Goal: Information Seeking & Learning: Learn about a topic

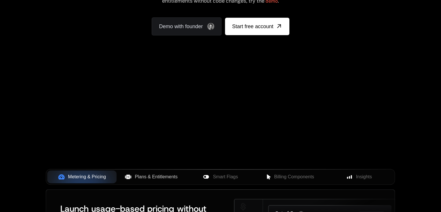
click at [157, 179] on span "Plans & Entitlements" at bounding box center [156, 176] width 43 height 7
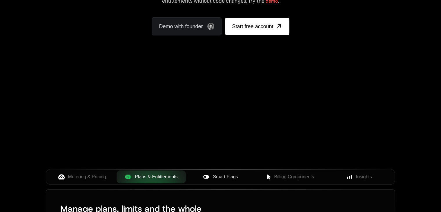
click at [224, 179] on span "Smart Flags" at bounding box center [225, 176] width 25 height 7
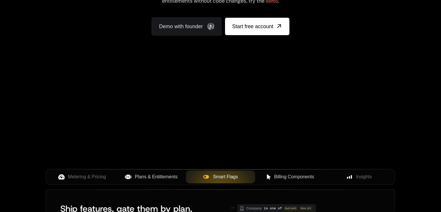
click at [290, 178] on span "Billing Components" at bounding box center [294, 176] width 40 height 7
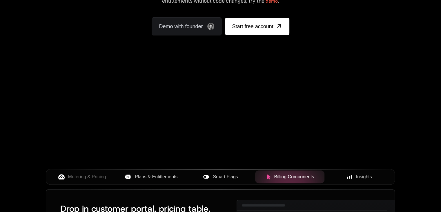
click at [354, 176] on div "Insights" at bounding box center [359, 176] width 60 height 7
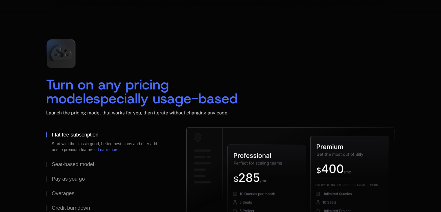
scroll to position [865, 0]
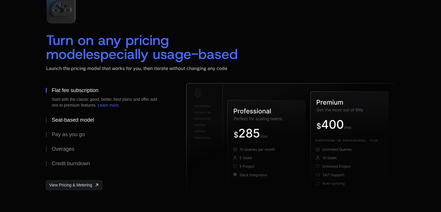
click at [70, 118] on div "Seat-based model" at bounding box center [73, 119] width 42 height 5
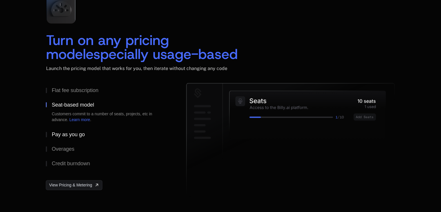
click at [59, 133] on div "Pay as you go" at bounding box center [68, 134] width 33 height 5
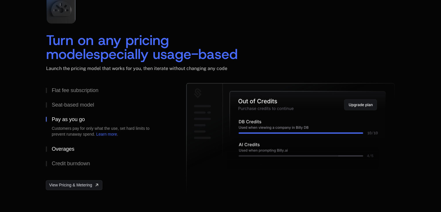
click at [59, 144] on button "Overages" at bounding box center [107, 149] width 122 height 15
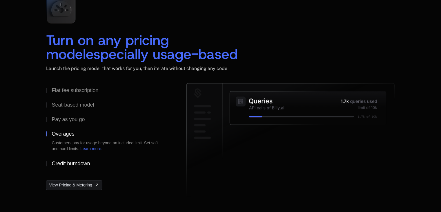
click at [65, 163] on div "Credit burndown" at bounding box center [71, 163] width 38 height 5
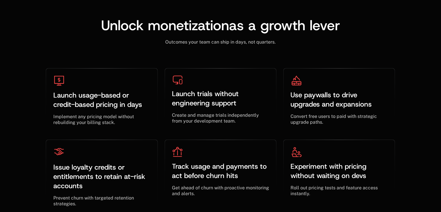
scroll to position [1828, 0]
